Goal: Transaction & Acquisition: Purchase product/service

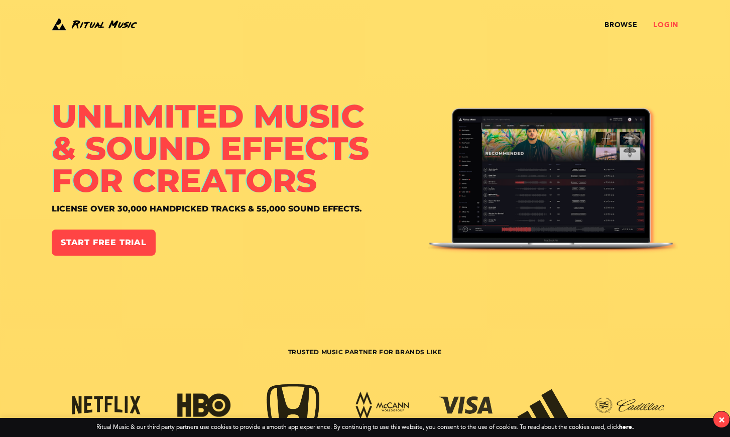
click at [668, 25] on link "Login" at bounding box center [665, 25] width 25 height 8
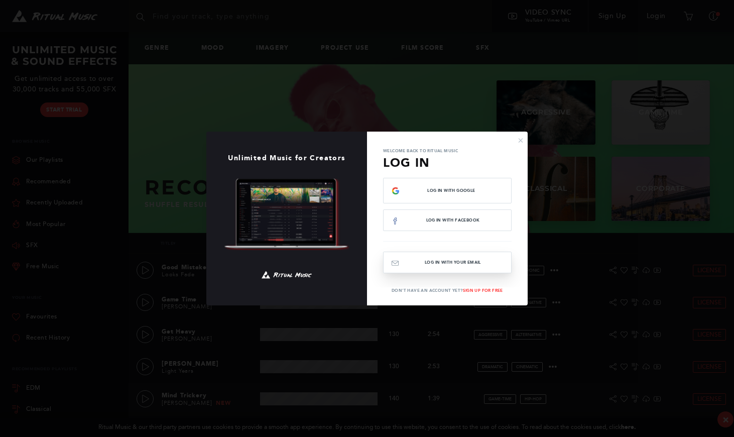
click at [434, 265] on button "Log In with your email" at bounding box center [447, 263] width 129 height 22
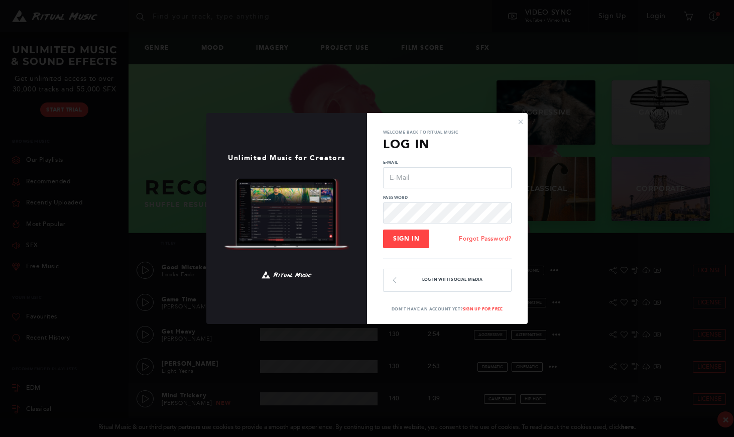
type input "[EMAIL_ADDRESS][DOMAIN_NAME]"
click at [408, 238] on span "Sign In" at bounding box center [406, 238] width 26 height 7
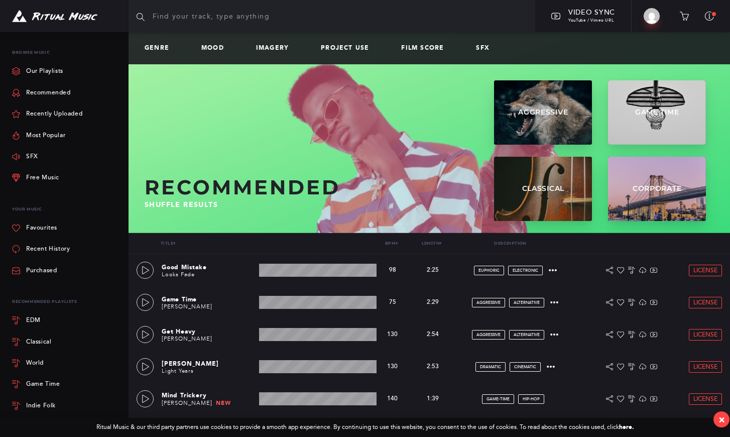
click at [196, 15] on input "text" at bounding box center [332, 16] width 407 height 32
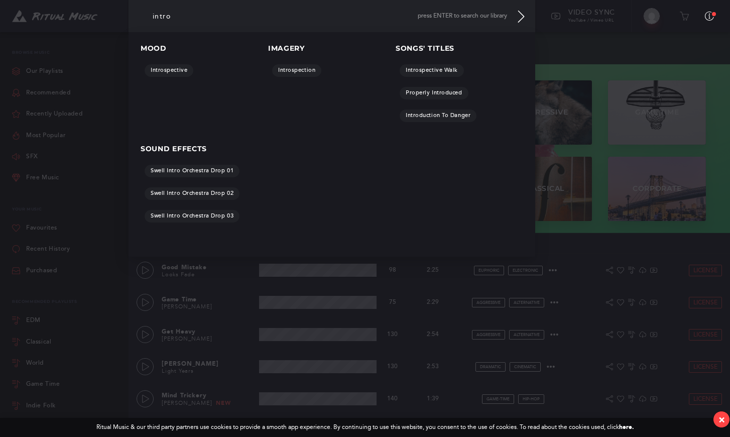
scroll to position [4, 0]
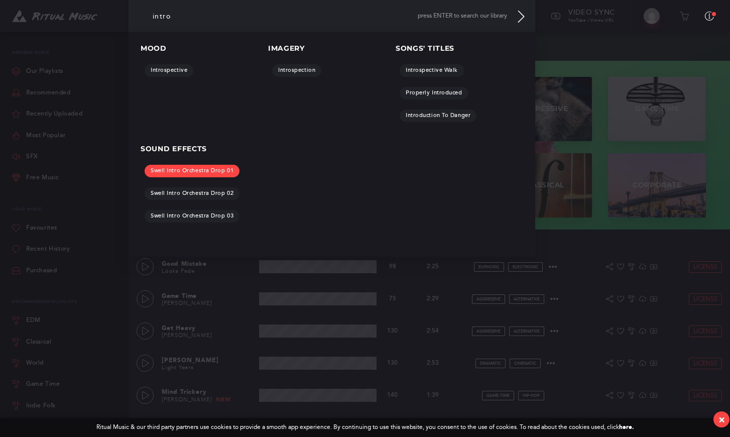
type input "intro"
click at [186, 171] on link "Swell Intro Orchestra Drop 01" at bounding box center [192, 171] width 95 height 13
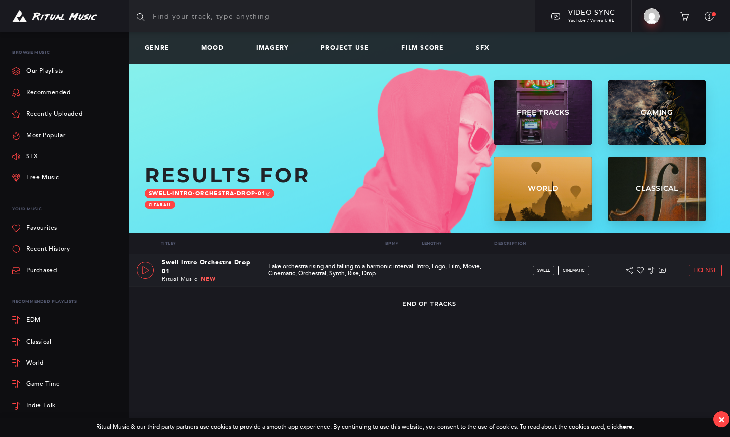
click at [150, 271] on link at bounding box center [145, 270] width 17 height 17
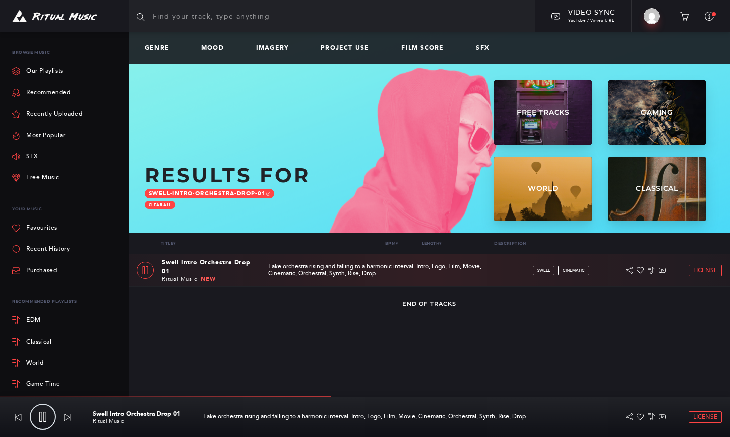
click at [147, 271] on icon at bounding box center [145, 270] width 8 height 8
click at [157, 49] on link "Genre" at bounding box center [161, 48] width 33 height 7
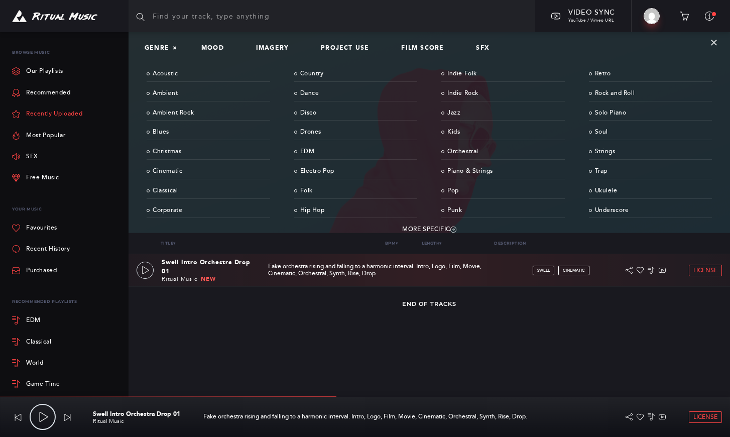
click at [33, 112] on link "Recently Uploaded" at bounding box center [47, 113] width 70 height 21
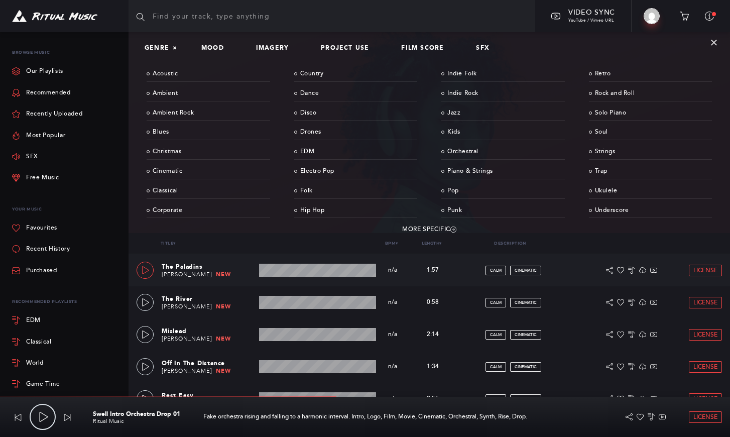
click at [147, 269] on icon at bounding box center [145, 270] width 7 height 8
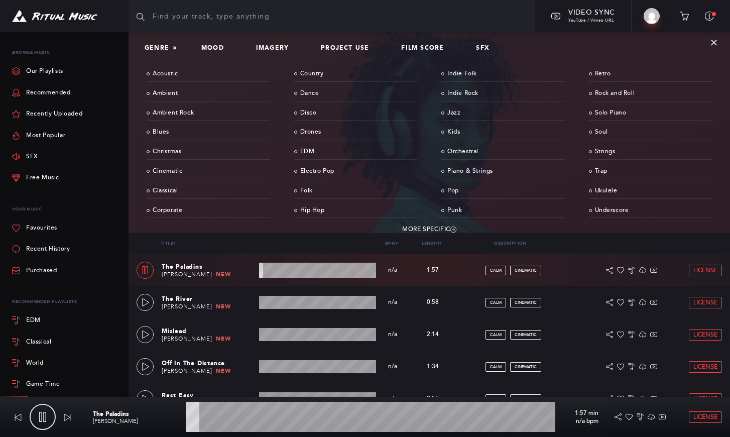
click at [142, 270] on icon at bounding box center [145, 270] width 8 height 8
drag, startPoint x: 146, startPoint y: 300, endPoint x: 132, endPoint y: 294, distance: 16.0
click at [146, 300] on icon at bounding box center [145, 302] width 7 height 8
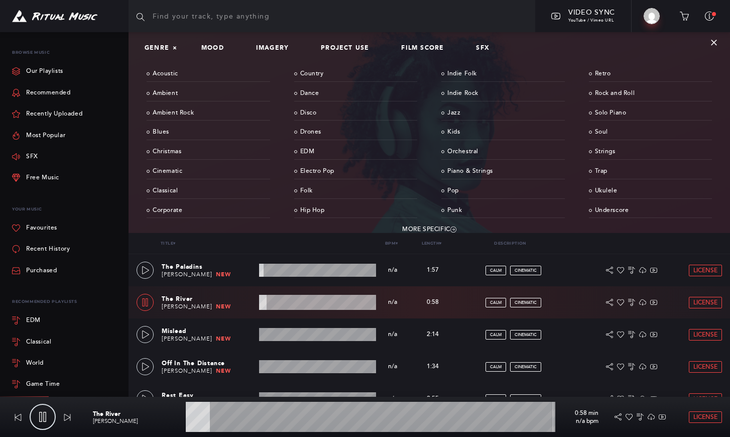
drag, startPoint x: 144, startPoint y: 298, endPoint x: 144, endPoint y: 305, distance: 7.5
click at [144, 298] on icon at bounding box center [145, 302] width 8 height 8
drag, startPoint x: 144, startPoint y: 332, endPoint x: 131, endPoint y: 331, distance: 13.1
click at [143, 332] on icon at bounding box center [146, 334] width 8 height 8
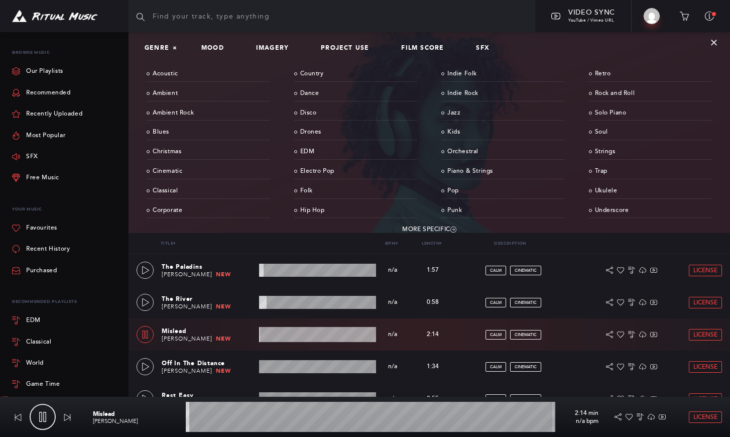
click at [146, 333] on icon at bounding box center [146, 334] width 6 height 8
type input "1.11"
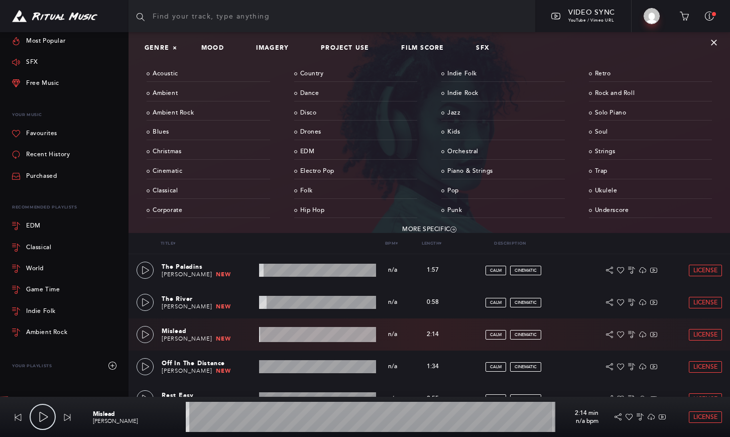
click at [244, 15] on input "text" at bounding box center [332, 16] width 407 height 32
type input "corporate"
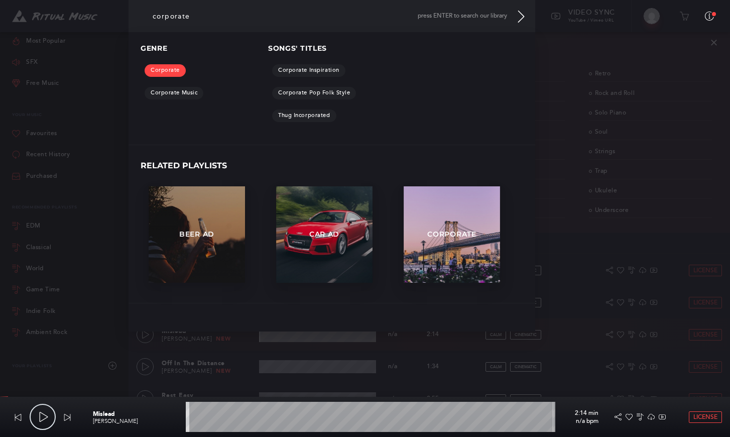
click at [164, 72] on link "Corporate" at bounding box center [165, 70] width 41 height 13
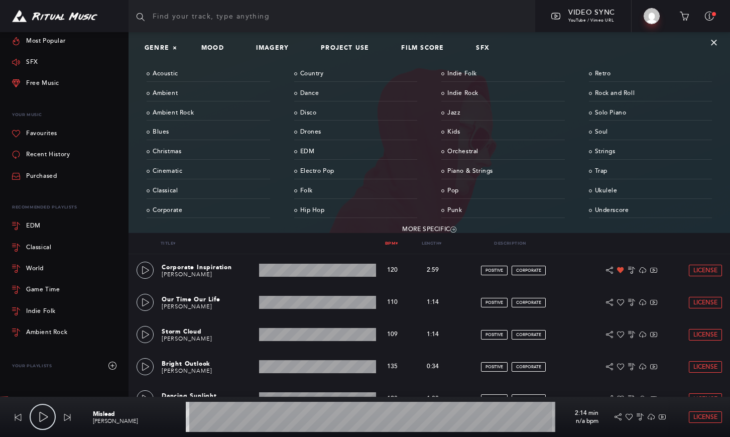
click at [393, 244] on link "Bpm ▾" at bounding box center [391, 242] width 13 height 5
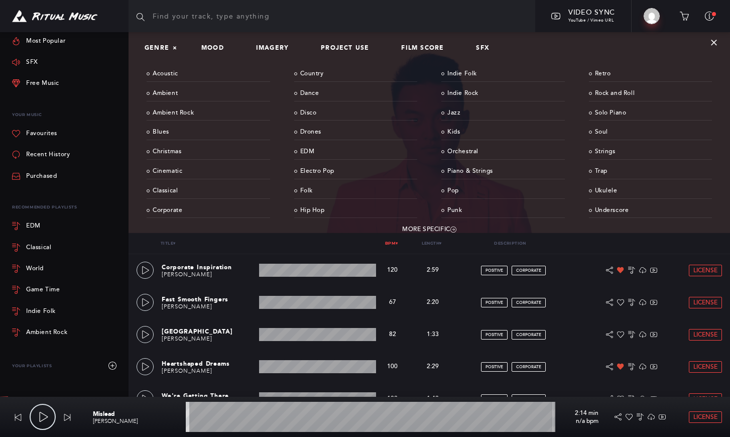
click at [393, 244] on link "Bpm ▾" at bounding box center [391, 242] width 13 height 5
click at [398, 244] on span "▾" at bounding box center [397, 243] width 2 height 5
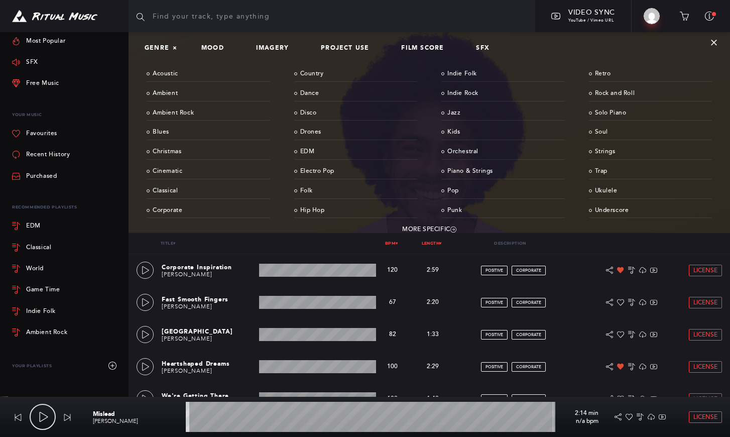
click at [440, 243] on span "▾" at bounding box center [440, 243] width 2 height 5
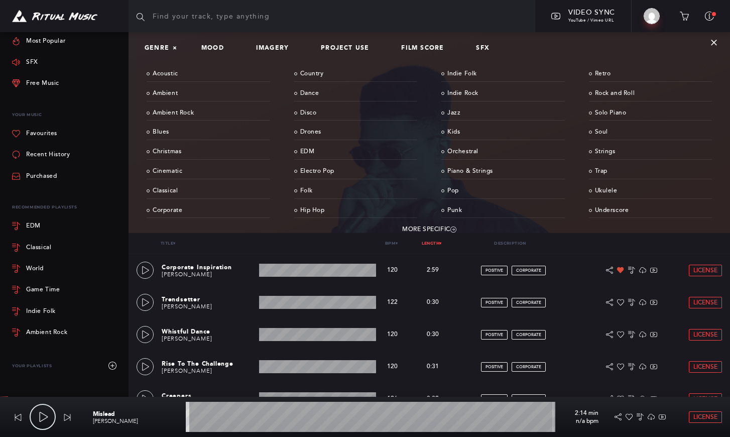
click at [440, 243] on span "▾" at bounding box center [440, 243] width 2 height 5
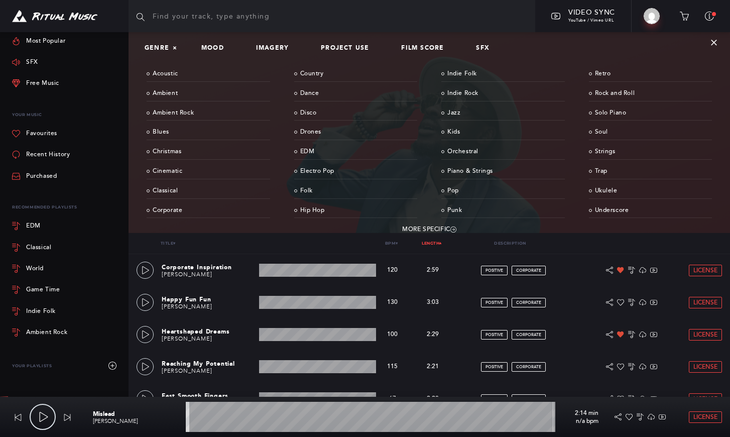
click at [441, 243] on span "▾" at bounding box center [440, 243] width 2 height 5
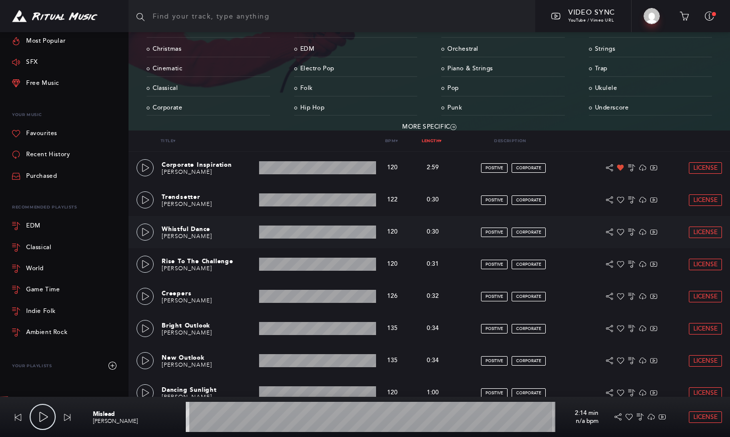
scroll to position [104, 0]
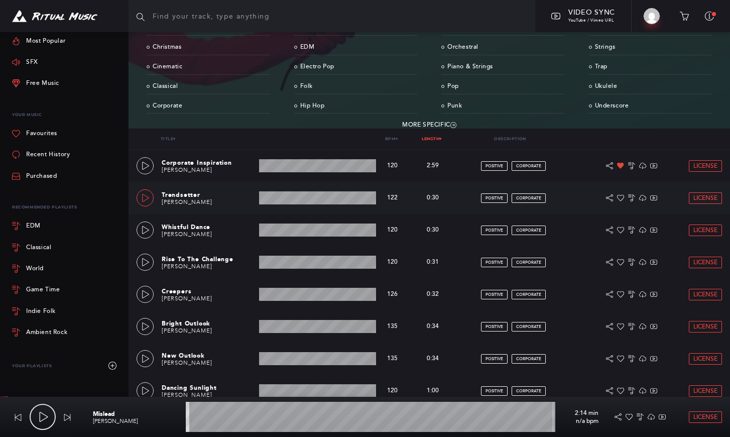
click at [146, 198] on icon at bounding box center [146, 198] width 8 height 8
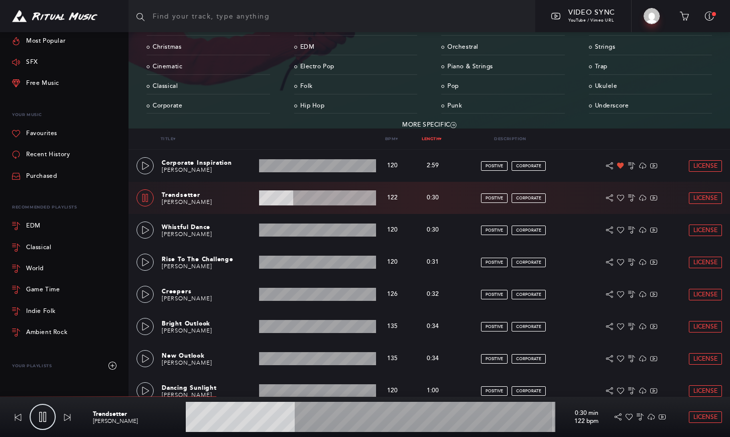
click at [145, 194] on icon at bounding box center [145, 198] width 8 height 8
click at [147, 259] on icon at bounding box center [146, 262] width 8 height 8
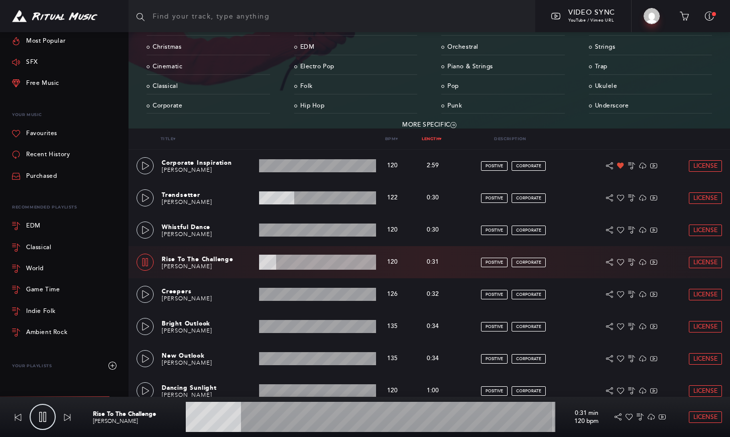
drag, startPoint x: 145, startPoint y: 261, endPoint x: 146, endPoint y: 246, distance: 14.6
click at [144, 261] on icon at bounding box center [145, 262] width 8 height 8
click at [142, 227] on icon at bounding box center [146, 230] width 8 height 8
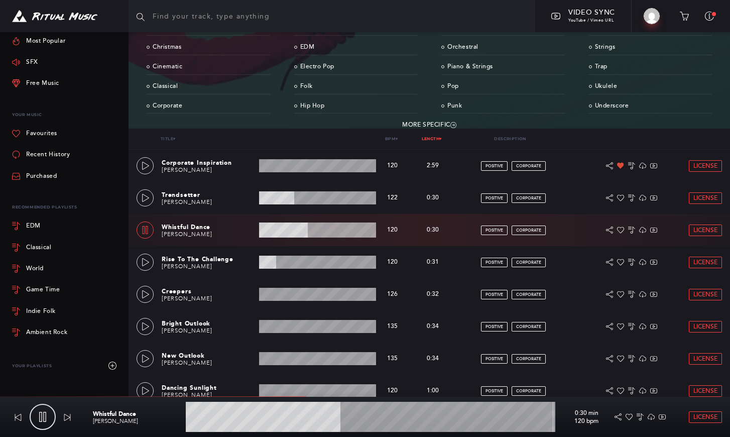
click at [143, 226] on icon at bounding box center [145, 230] width 8 height 8
click at [146, 324] on icon at bounding box center [145, 326] width 7 height 8
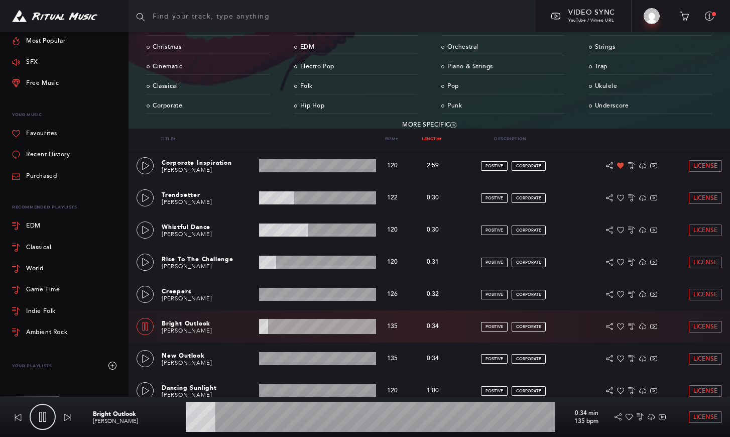
click at [143, 324] on icon at bounding box center [145, 326] width 8 height 8
click at [148, 289] on link at bounding box center [145, 294] width 17 height 17
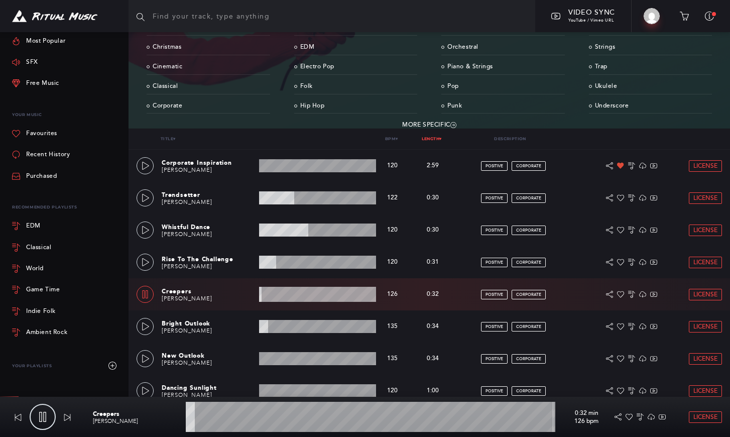
click at [146, 291] on icon at bounding box center [146, 294] width 6 height 8
click at [144, 355] on icon at bounding box center [146, 358] width 8 height 8
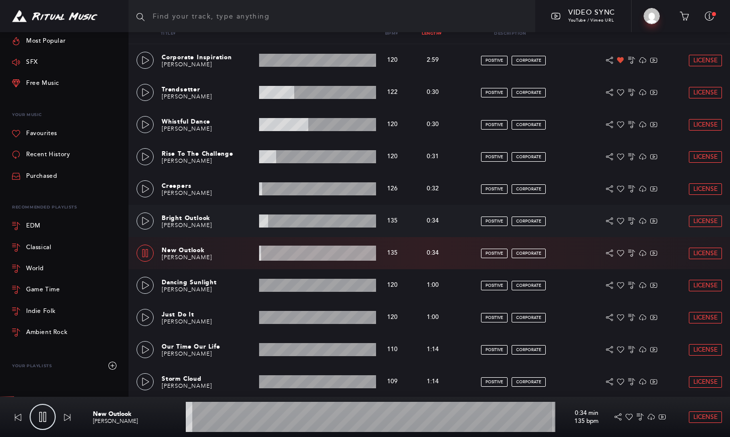
scroll to position [218, 0]
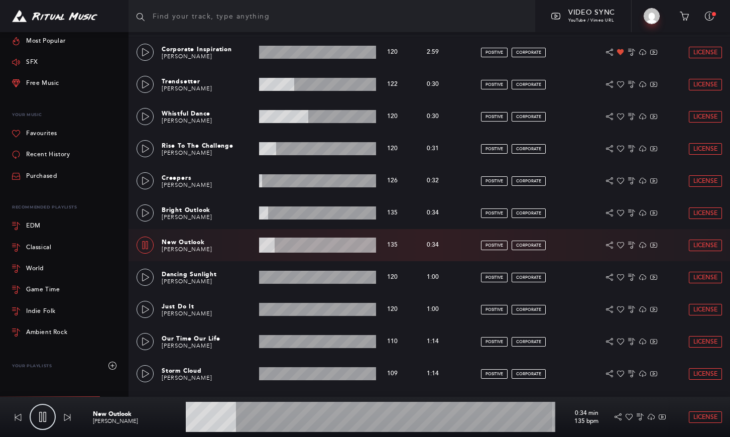
click at [146, 243] on icon at bounding box center [145, 245] width 8 height 8
click at [144, 275] on icon at bounding box center [146, 277] width 8 height 8
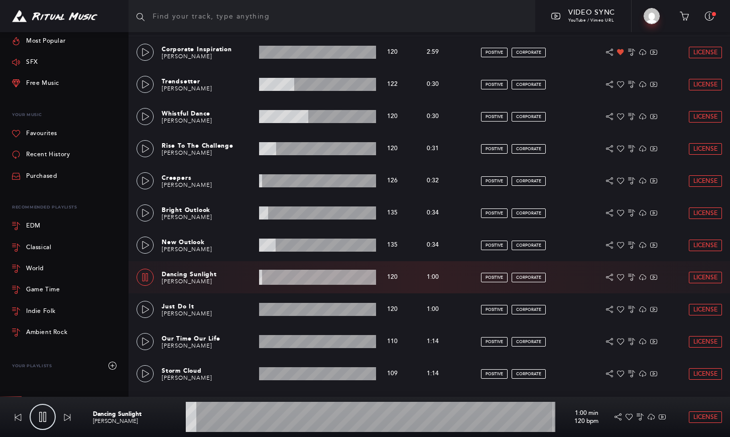
drag, startPoint x: 147, startPoint y: 275, endPoint x: 147, endPoint y: 283, distance: 8.0
click at [147, 275] on icon at bounding box center [145, 277] width 8 height 8
drag, startPoint x: 146, startPoint y: 307, endPoint x: 138, endPoint y: 302, distance: 9.9
click at [146, 307] on icon at bounding box center [145, 309] width 7 height 8
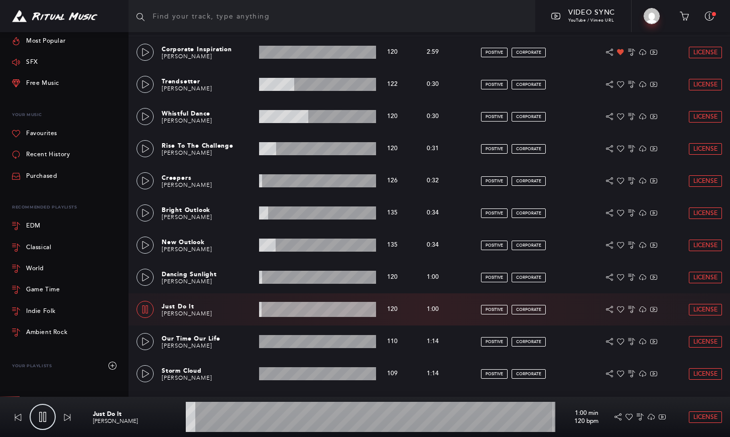
click at [144, 306] on icon at bounding box center [145, 309] width 8 height 8
click at [145, 337] on icon at bounding box center [146, 341] width 8 height 8
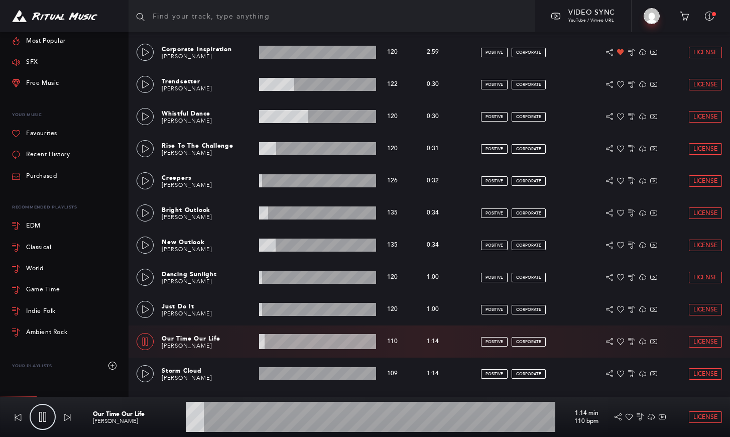
drag, startPoint x: 147, startPoint y: 338, endPoint x: 170, endPoint y: 330, distance: 24.8
click at [146, 338] on icon at bounding box center [145, 341] width 8 height 8
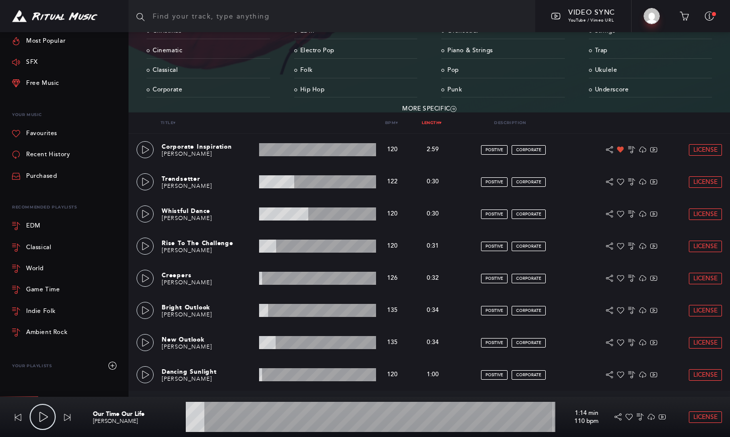
scroll to position [84, 0]
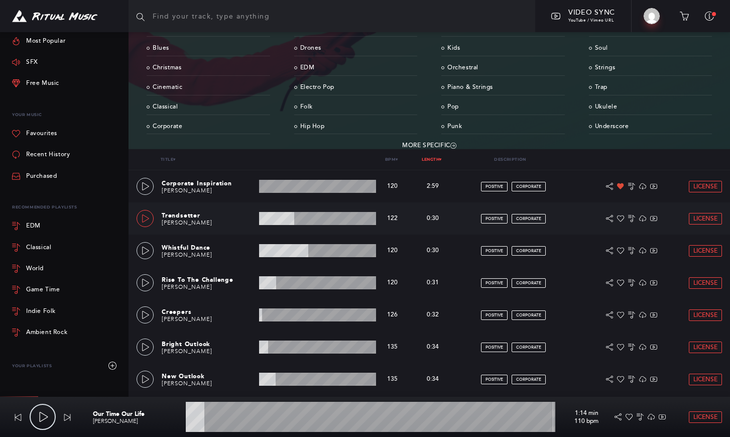
click at [145, 216] on icon at bounding box center [146, 218] width 8 height 8
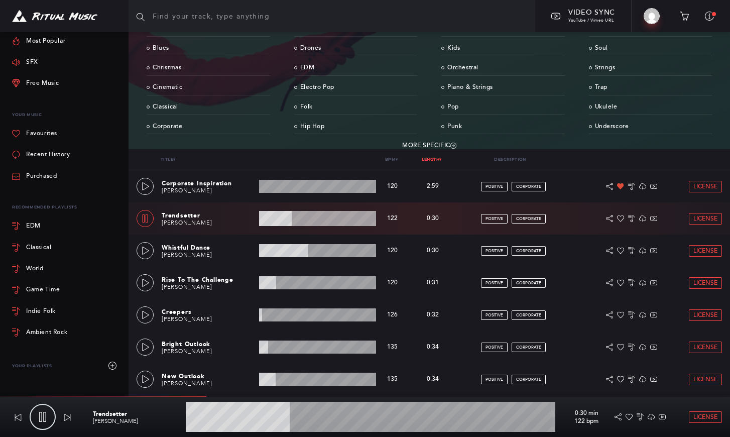
click at [148, 218] on icon at bounding box center [146, 218] width 6 height 8
click at [146, 250] on icon at bounding box center [146, 251] width 8 height 8
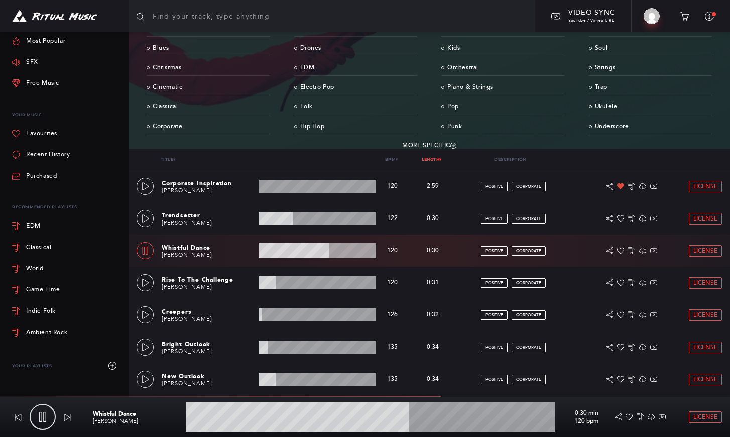
click at [147, 248] on icon at bounding box center [145, 251] width 8 height 8
click at [622, 251] on icon at bounding box center [620, 250] width 7 height 7
click at [607, 127] on link "Underscore" at bounding box center [651, 127] width 124 height 16
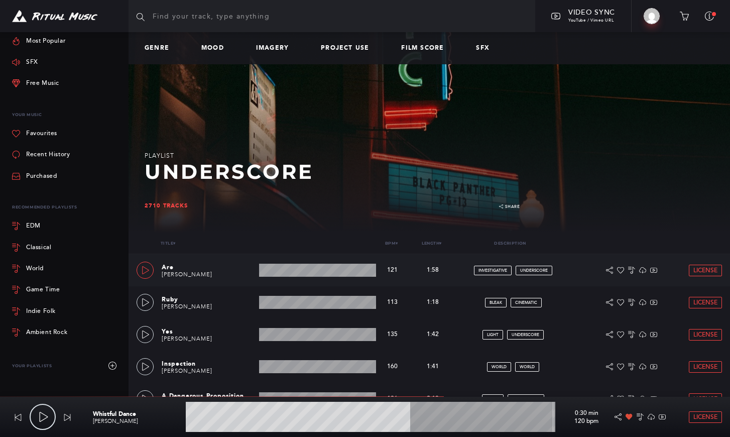
click at [146, 268] on icon at bounding box center [146, 270] width 8 height 8
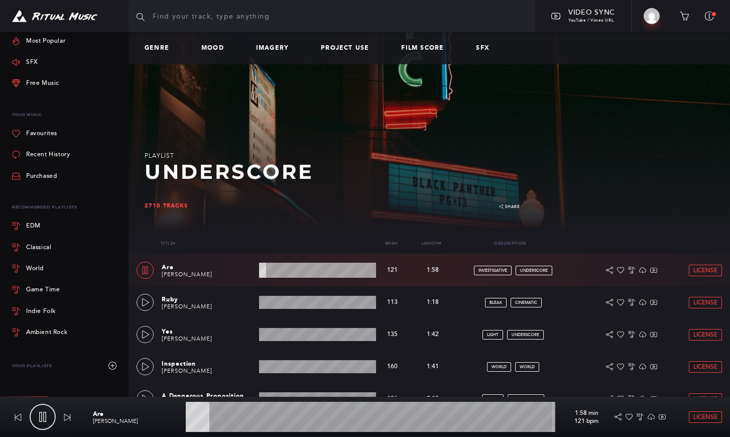
click at [143, 268] on icon at bounding box center [145, 270] width 8 height 8
type input "6.59"
click at [39, 133] on link "Favourites" at bounding box center [34, 133] width 45 height 21
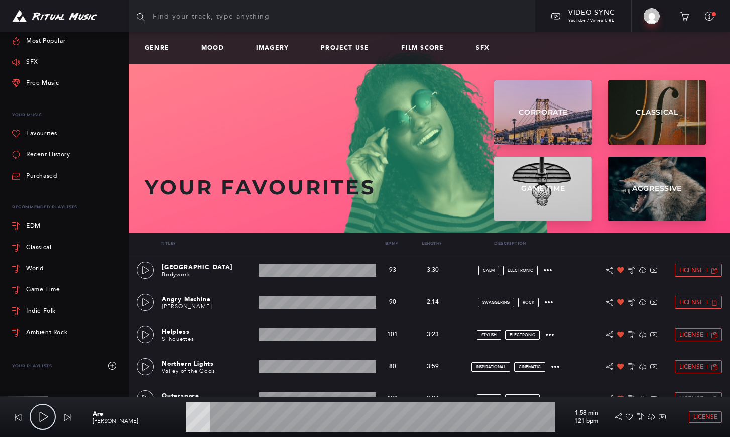
click at [166, 16] on input "text" at bounding box center [332, 16] width 407 height 32
type input "stylish"
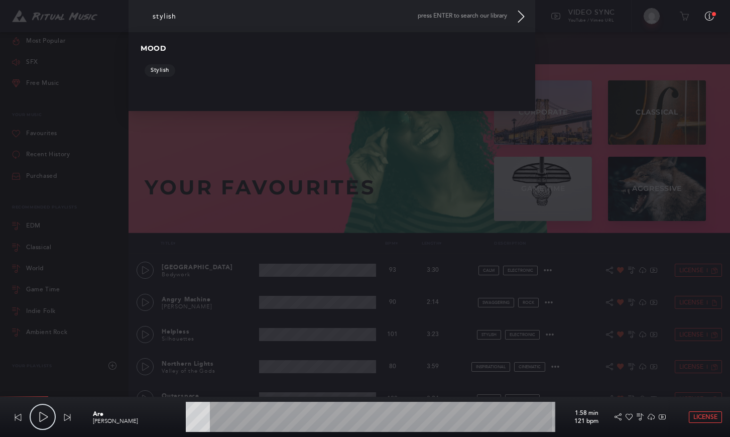
click at [157, 71] on link "Stylish" at bounding box center [160, 70] width 31 height 13
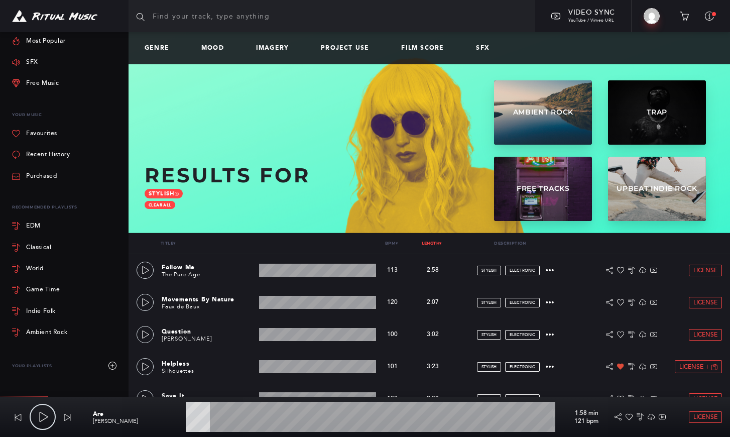
click at [436, 242] on link "Length ▾" at bounding box center [432, 242] width 20 height 5
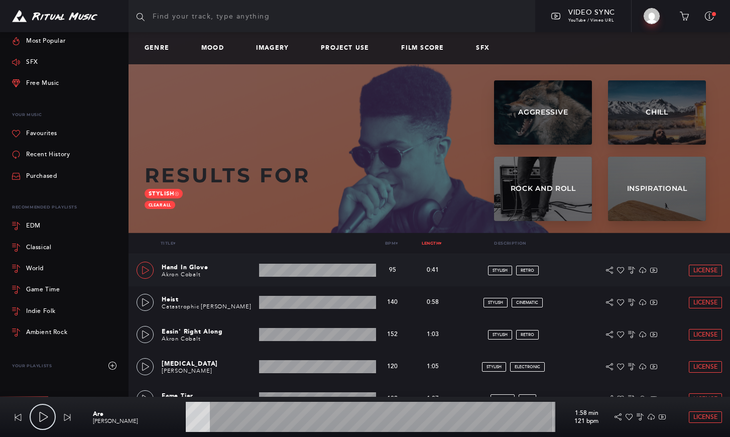
click at [149, 270] on icon at bounding box center [145, 270] width 7 height 8
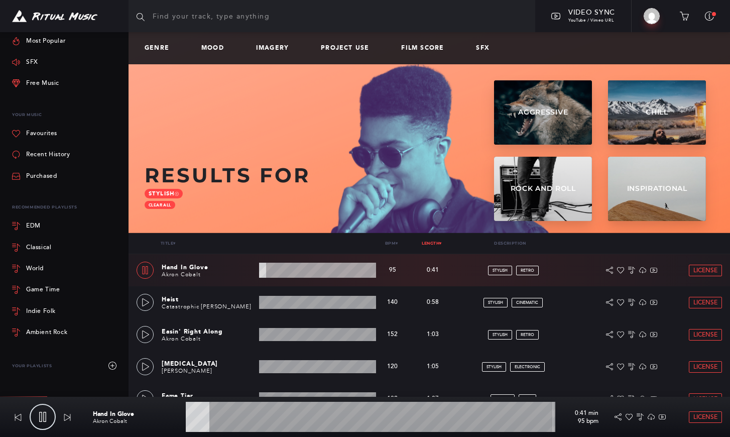
click at [144, 269] on icon at bounding box center [145, 270] width 8 height 8
drag, startPoint x: 143, startPoint y: 300, endPoint x: 174, endPoint y: 290, distance: 32.9
click at [143, 300] on icon at bounding box center [146, 302] width 8 height 8
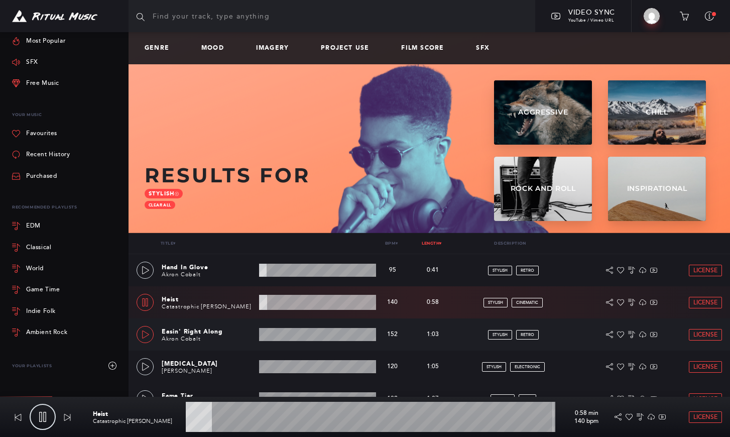
drag, startPoint x: 144, startPoint y: 297, endPoint x: 141, endPoint y: 335, distance: 38.3
click at [144, 297] on link at bounding box center [145, 302] width 17 height 17
click at [145, 362] on link at bounding box center [145, 366] width 17 height 17
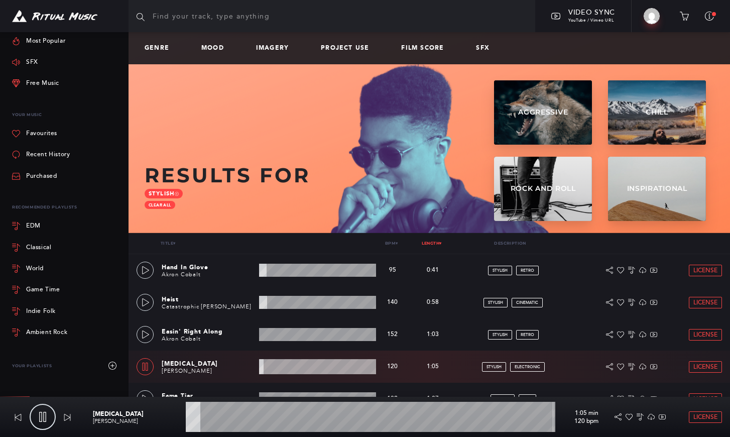
click at [144, 365] on icon at bounding box center [145, 367] width 8 height 8
type input "4.36"
click at [33, 132] on link "Favourites" at bounding box center [34, 133] width 45 height 21
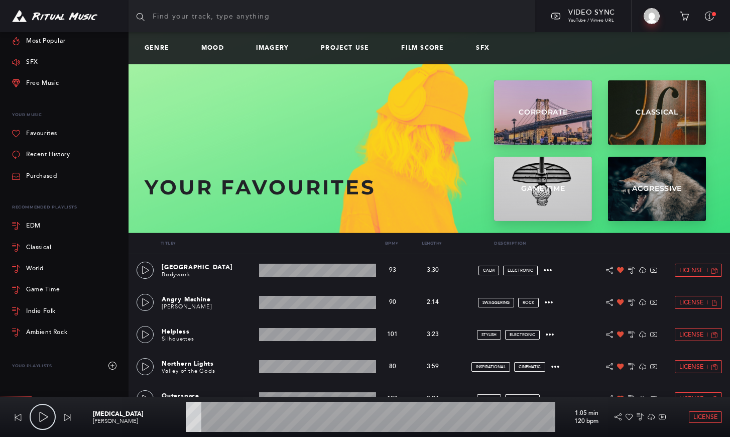
click at [166, 18] on input "text" at bounding box center [332, 16] width 407 height 32
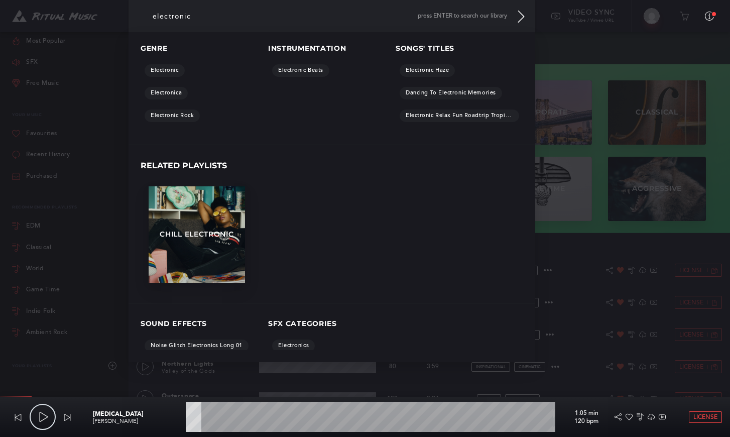
type input "electronic"
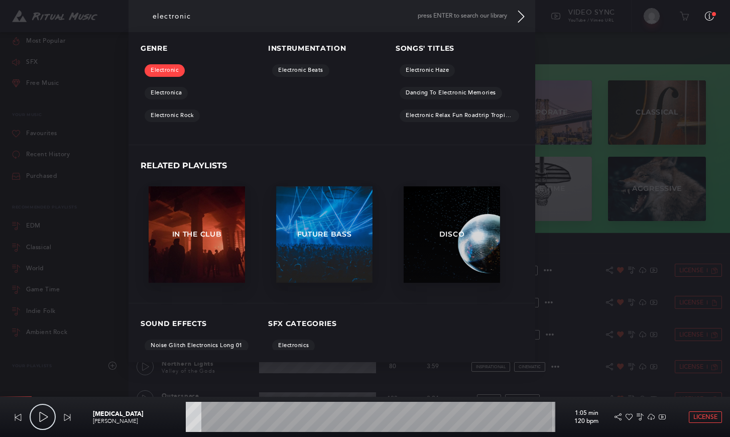
click at [164, 68] on link "Electronic" at bounding box center [165, 70] width 40 height 13
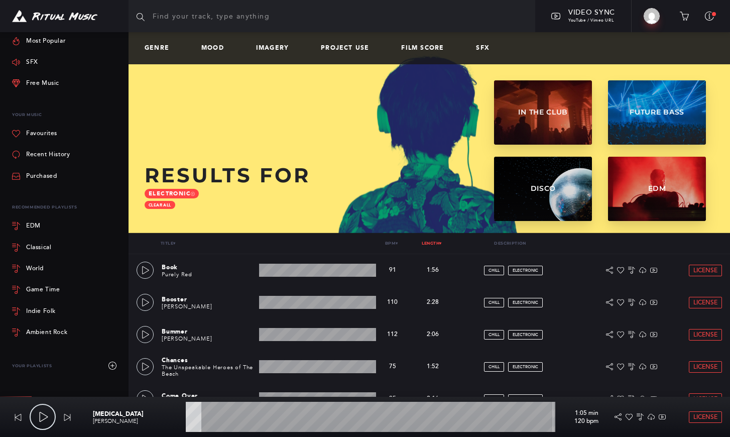
click at [438, 243] on link "Length ▾" at bounding box center [432, 242] width 20 height 5
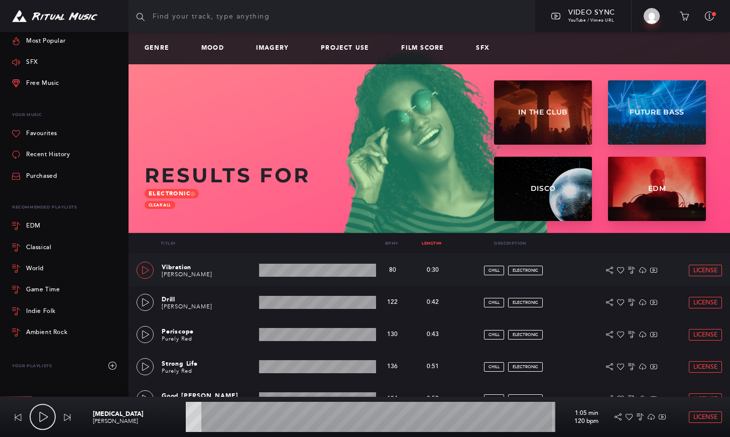
click at [144, 269] on icon at bounding box center [146, 270] width 8 height 8
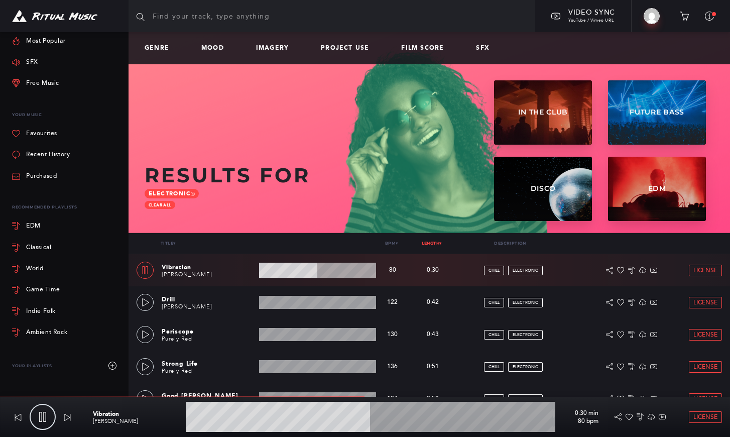
click at [144, 268] on icon at bounding box center [145, 270] width 8 height 8
click at [147, 299] on icon at bounding box center [146, 302] width 8 height 8
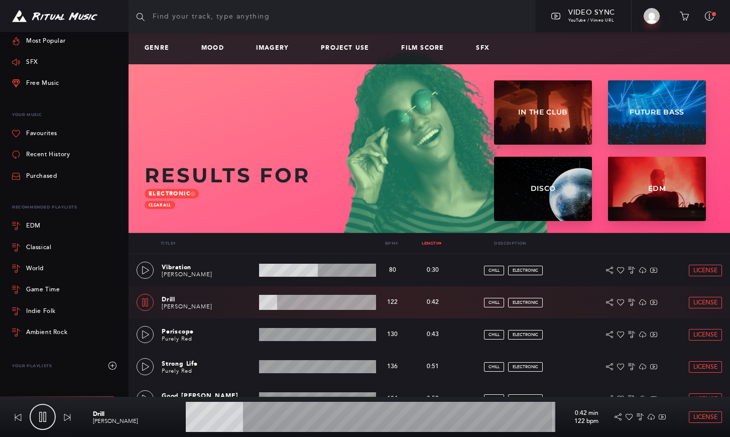
click at [144, 299] on icon at bounding box center [146, 302] width 6 height 8
drag, startPoint x: 142, startPoint y: 332, endPoint x: 180, endPoint y: 323, distance: 39.2
click at [142, 332] on icon at bounding box center [145, 334] width 7 height 8
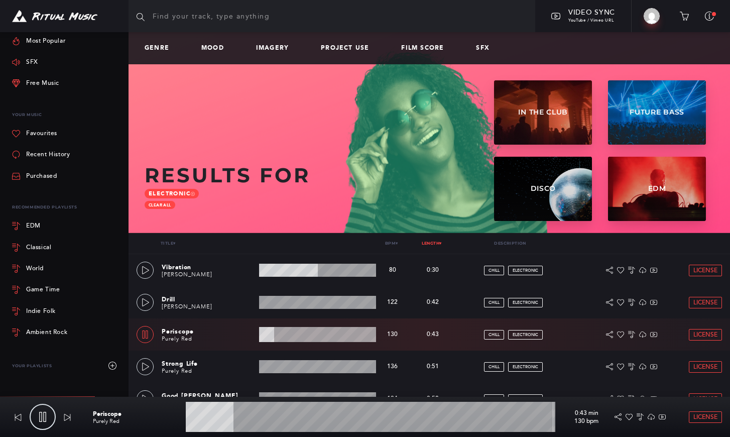
click at [144, 334] on icon at bounding box center [145, 334] width 8 height 8
click at [144, 365] on icon at bounding box center [146, 367] width 8 height 8
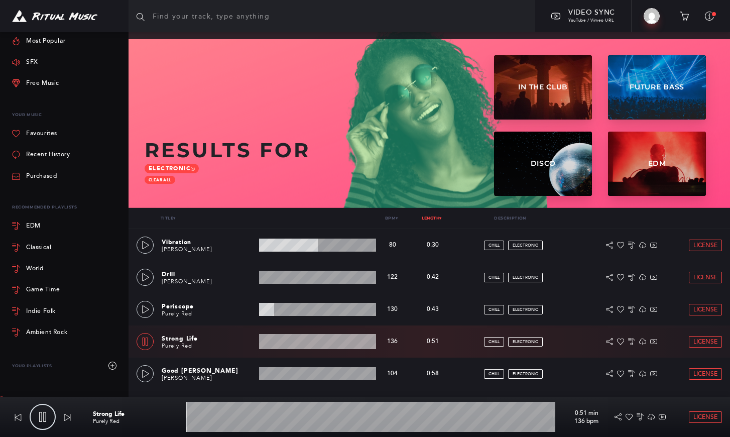
scroll to position [45, 0]
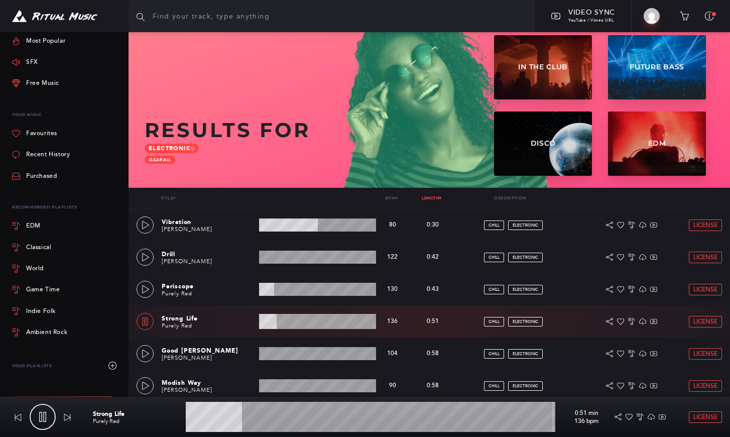
click at [143, 320] on icon at bounding box center [146, 321] width 6 height 8
click at [146, 352] on icon at bounding box center [146, 353] width 8 height 8
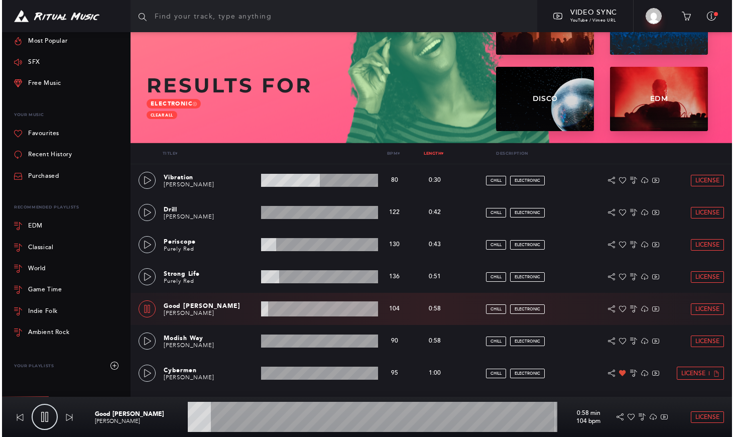
scroll to position [87, 0]
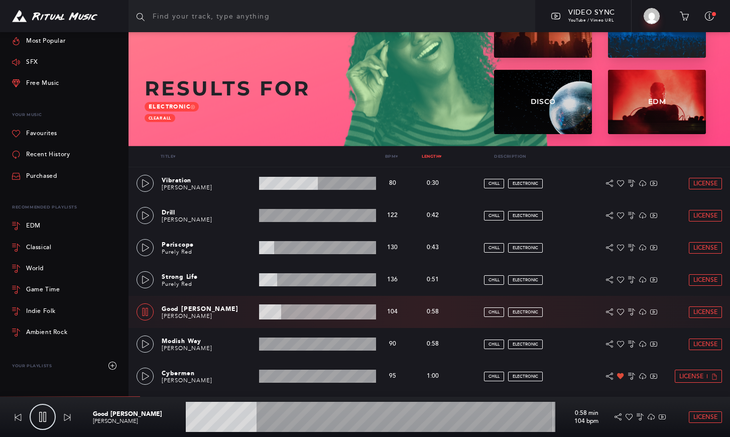
click at [140, 305] on link at bounding box center [145, 311] width 17 height 17
click at [145, 340] on icon at bounding box center [146, 344] width 8 height 8
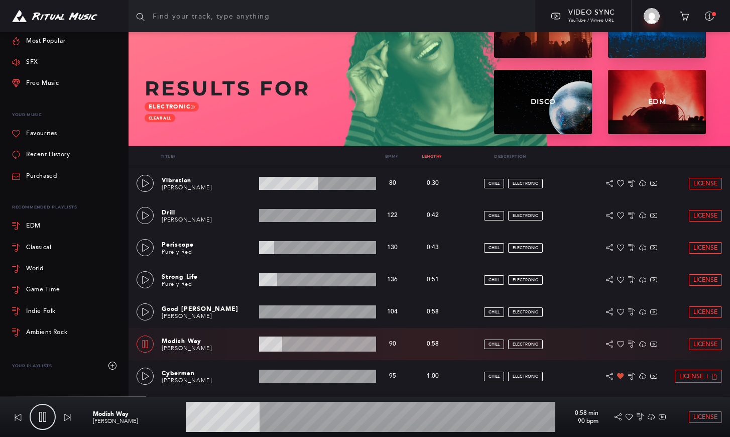
click at [142, 343] on icon at bounding box center [145, 344] width 8 height 8
type input "20.43"
click at [621, 344] on icon at bounding box center [620, 343] width 7 height 7
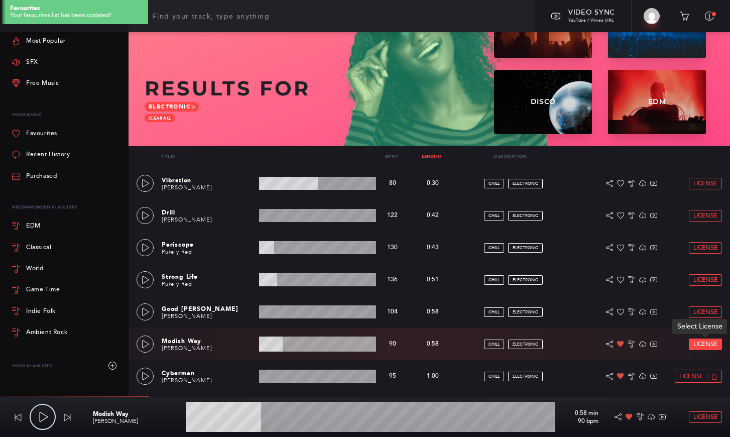
click at [701, 344] on span "License" at bounding box center [705, 344] width 24 height 7
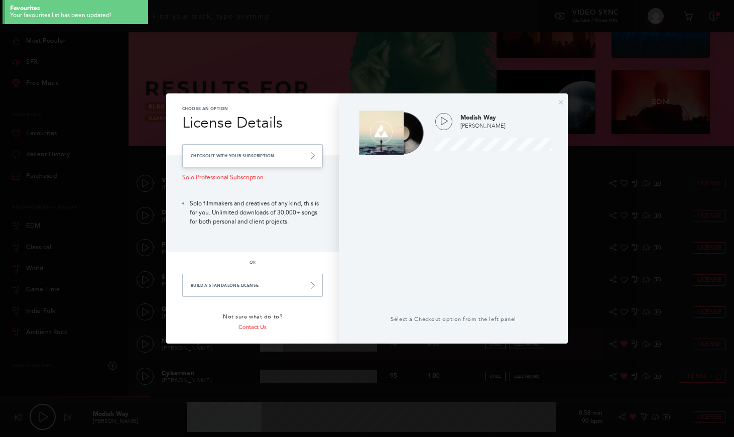
click at [253, 155] on link "Checkout with your Subscription" at bounding box center [252, 155] width 141 height 23
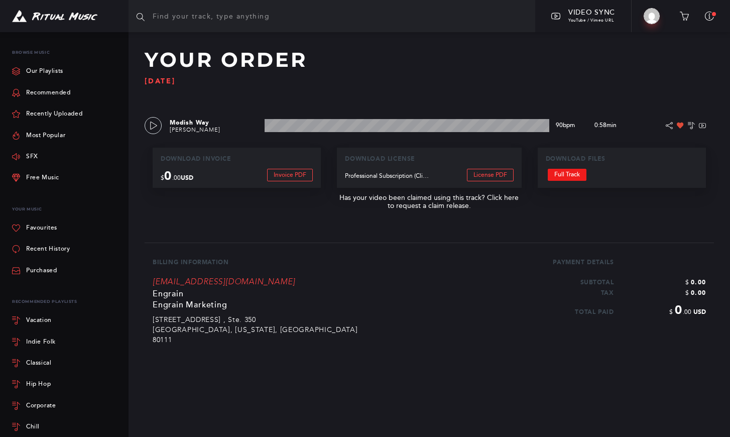
click at [566, 173] on link "Full Track" at bounding box center [567, 175] width 39 height 12
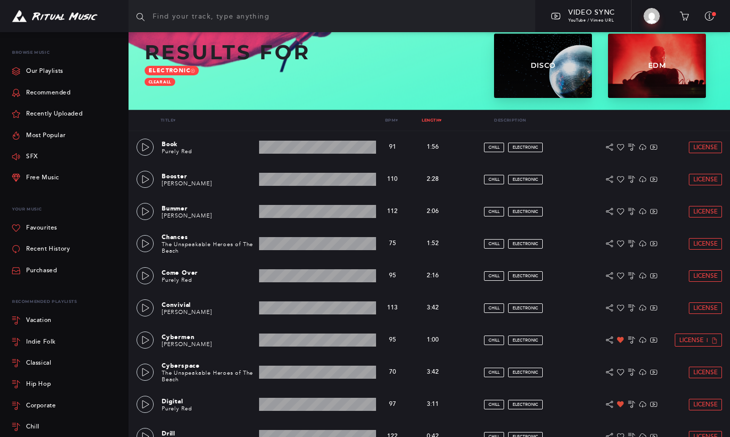
scroll to position [124, 0]
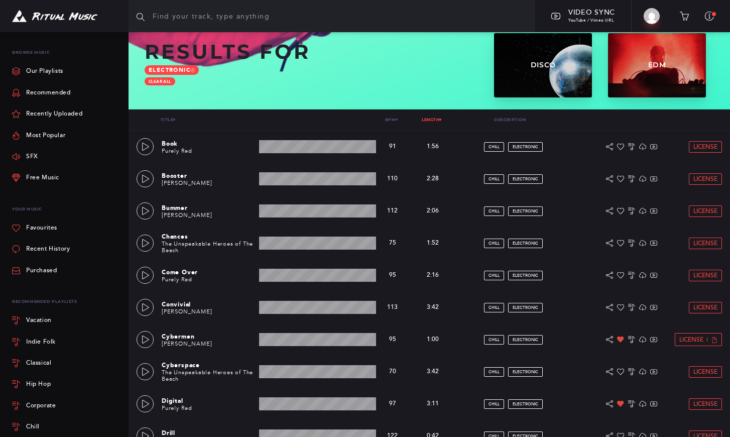
click at [431, 121] on link "Length ▾" at bounding box center [432, 119] width 20 height 5
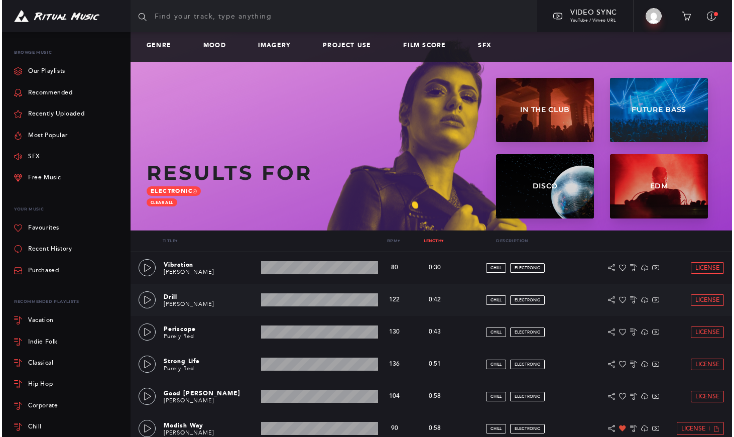
scroll to position [4, 0]
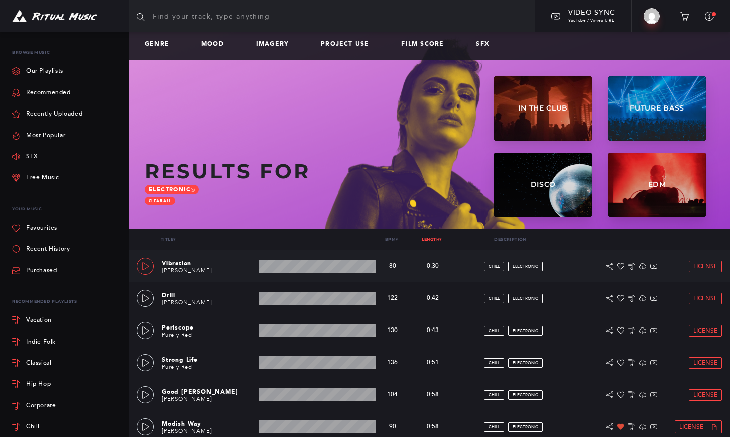
click at [142, 265] on icon at bounding box center [145, 266] width 7 height 8
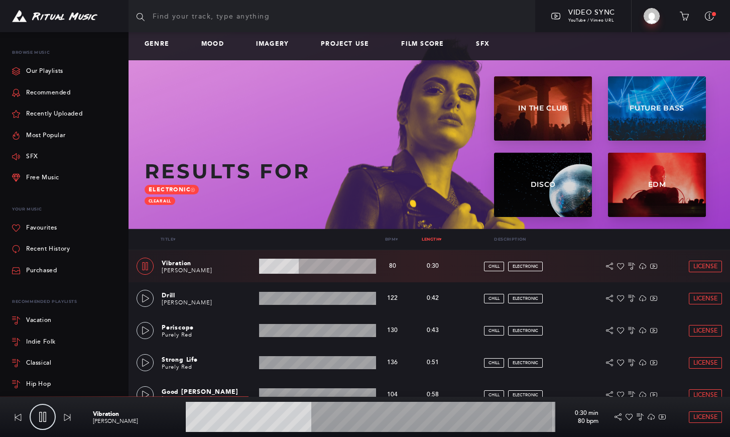
click at [143, 264] on icon at bounding box center [145, 266] width 8 height 8
click at [622, 264] on icon at bounding box center [620, 266] width 7 height 7
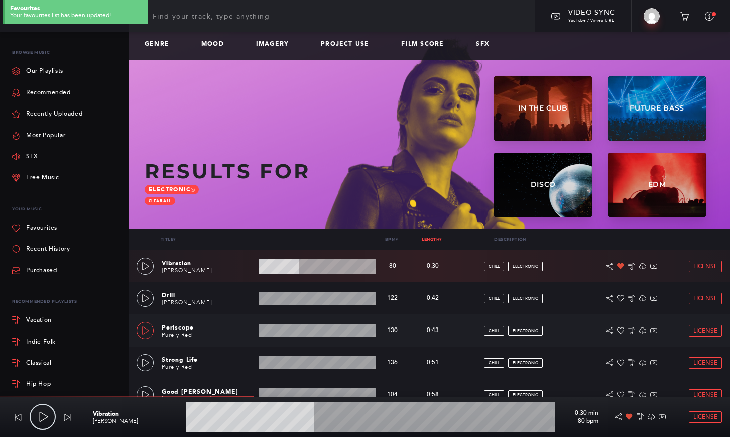
click at [147, 329] on icon at bounding box center [146, 330] width 8 height 8
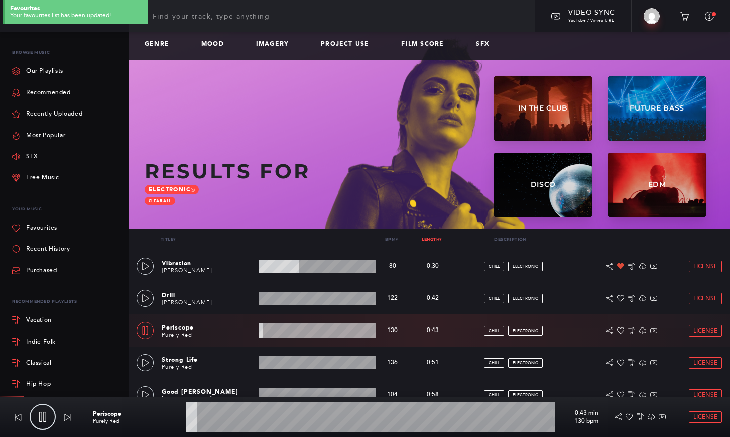
click at [147, 329] on icon at bounding box center [145, 330] width 8 height 8
click at [148, 295] on icon at bounding box center [146, 298] width 8 height 8
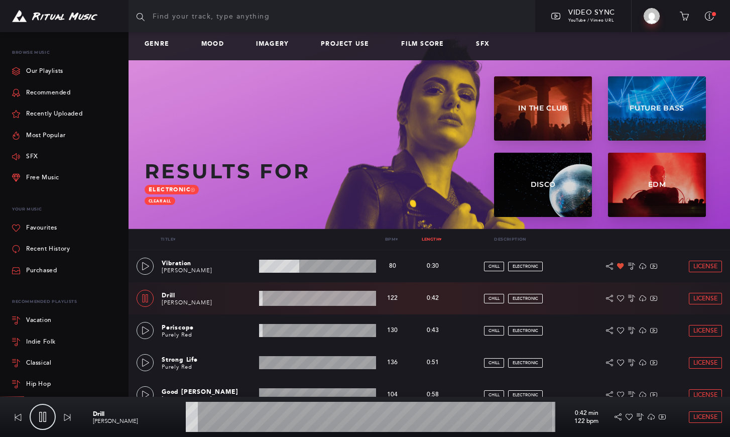
click at [147, 296] on icon at bounding box center [145, 298] width 8 height 8
type input "3.84"
click at [704, 265] on span "License" at bounding box center [705, 266] width 24 height 7
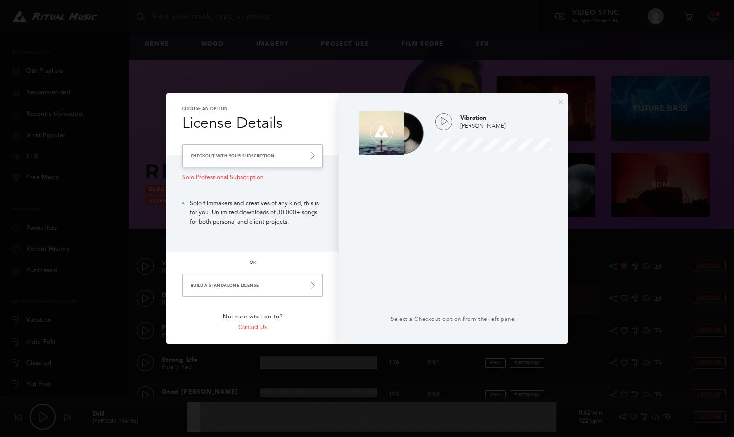
click at [240, 157] on link "Checkout with your Subscription" at bounding box center [252, 155] width 141 height 23
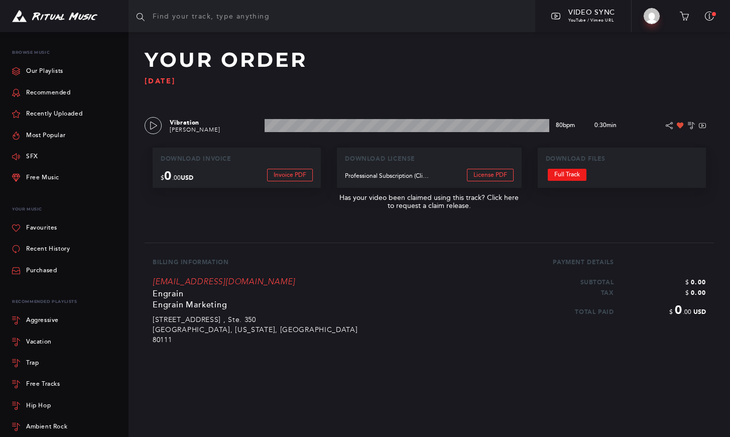
click at [567, 176] on link "Full Track" at bounding box center [567, 175] width 39 height 12
